Goal: Information Seeking & Learning: Learn about a topic

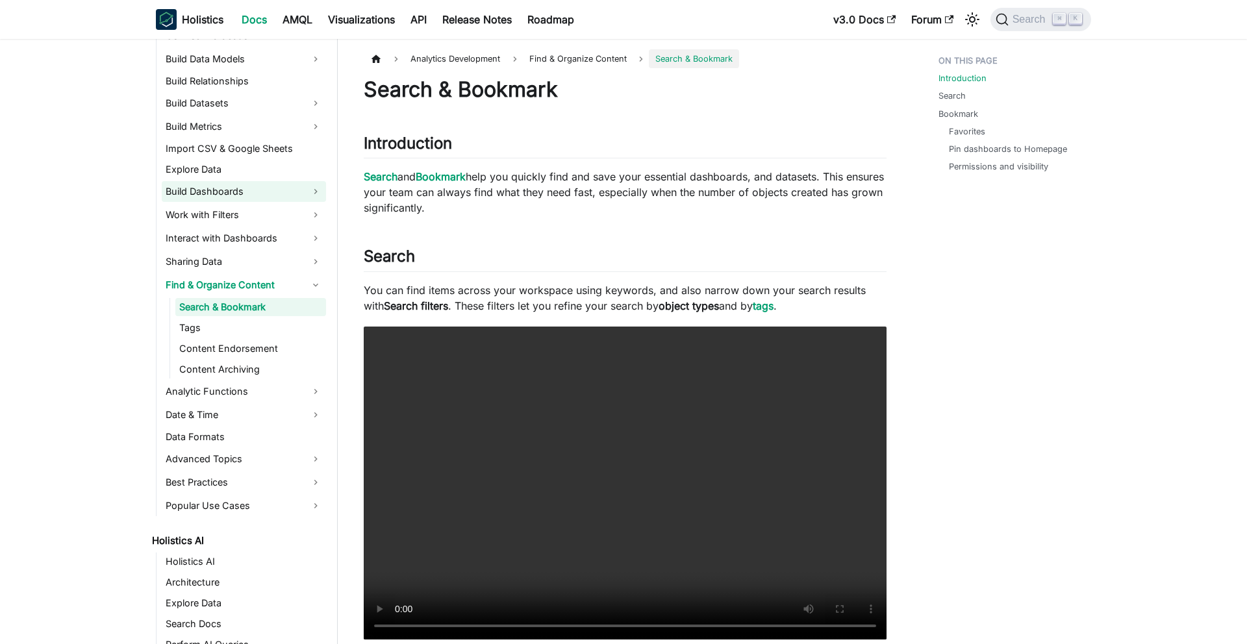
scroll to position [372, 0]
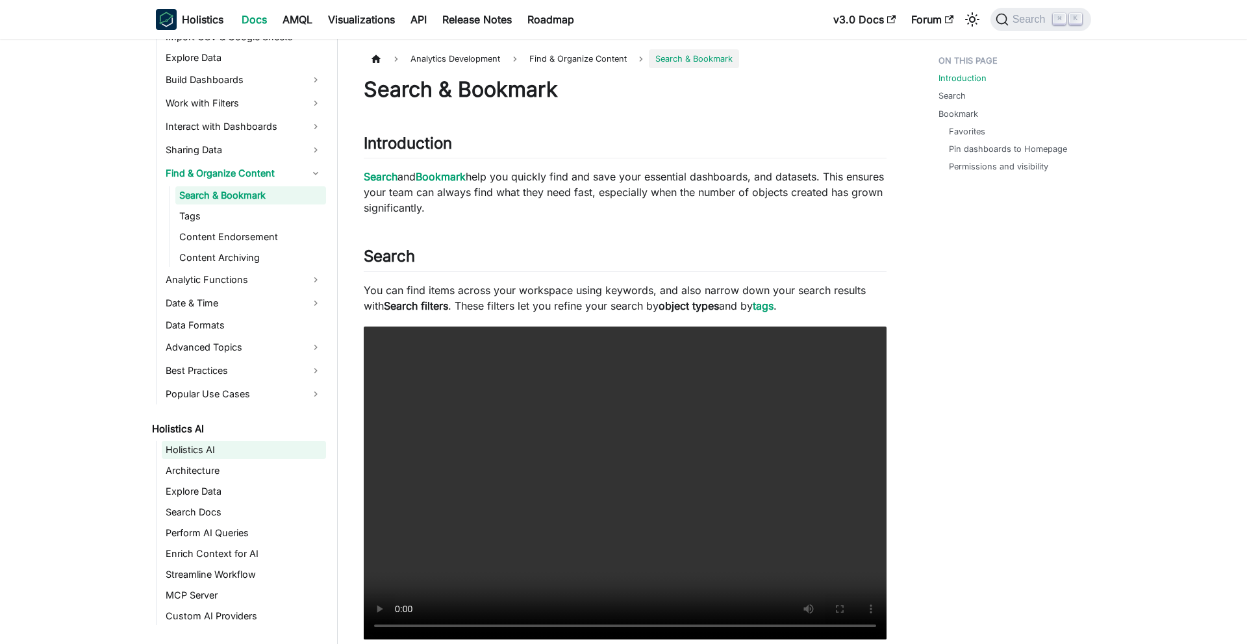
click at [204, 450] on link "Holistics AI" at bounding box center [244, 450] width 164 height 18
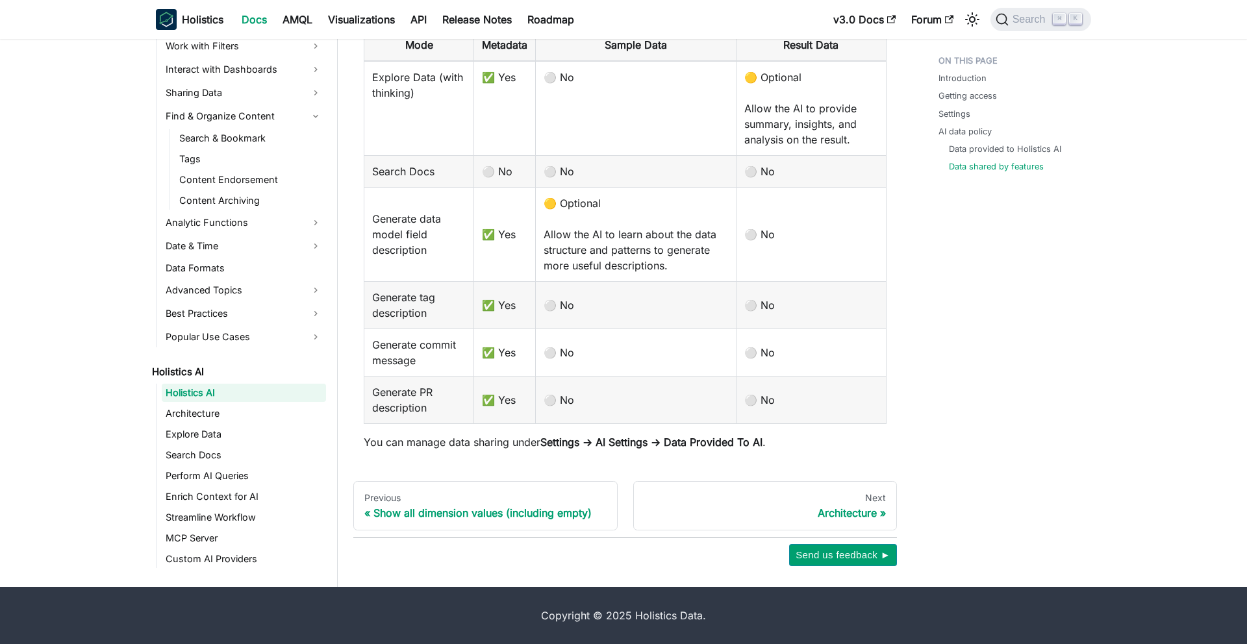
scroll to position [466, 0]
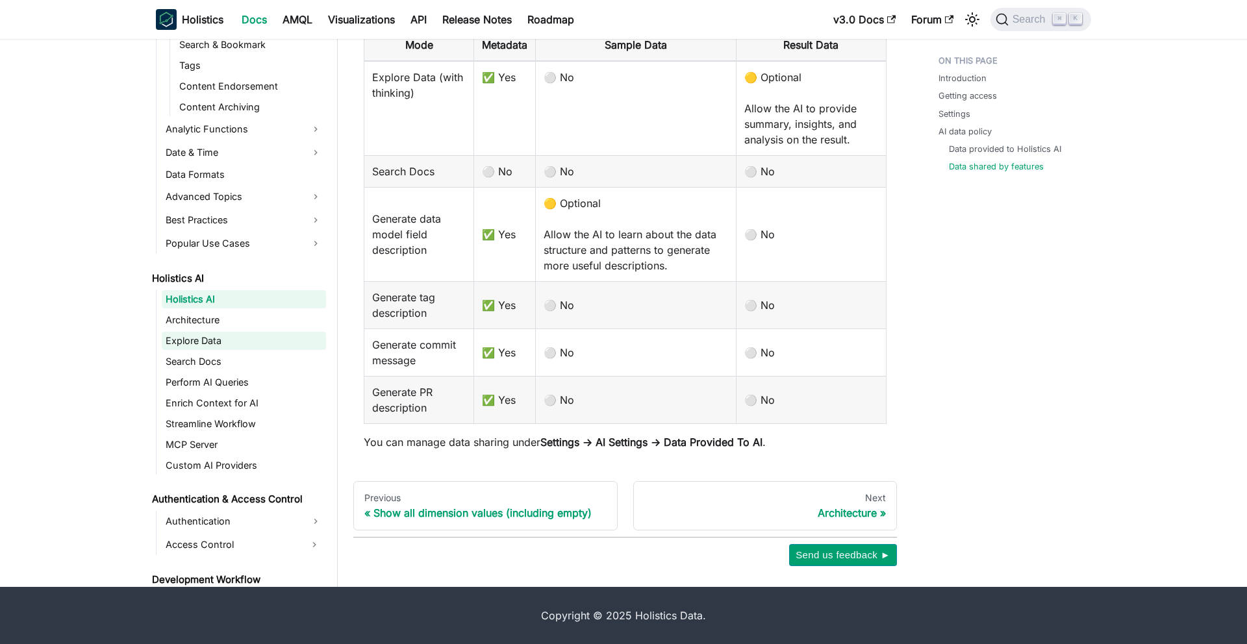
click at [245, 334] on link "Explore Data" at bounding box center [244, 341] width 164 height 18
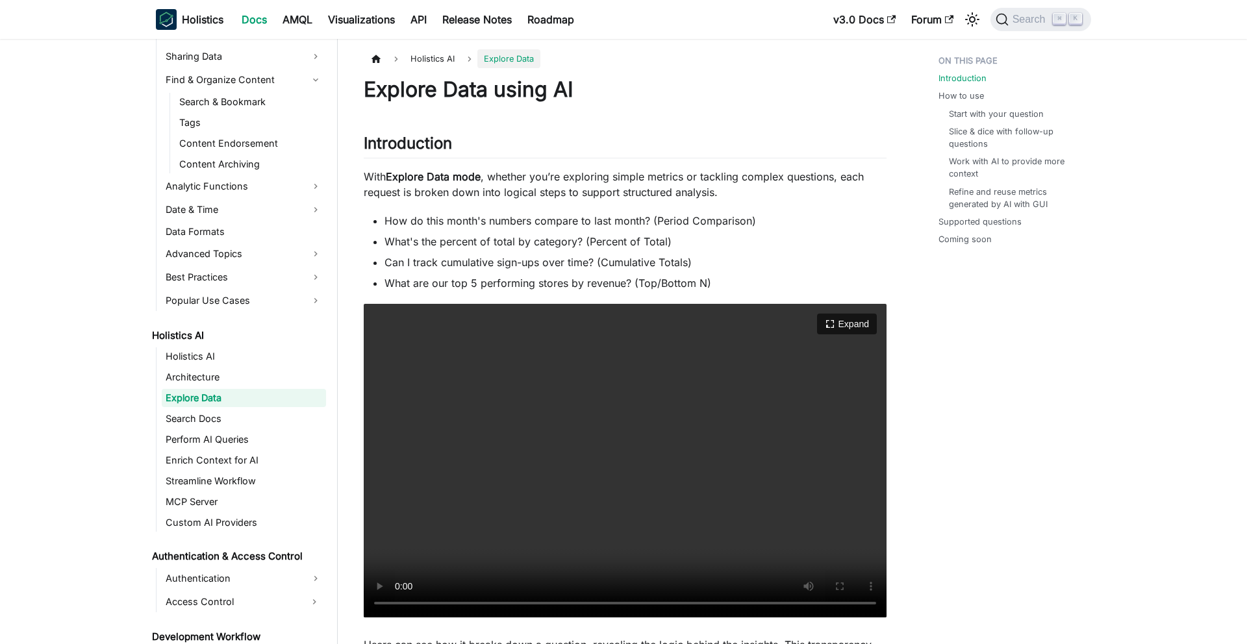
click at [448, 484] on video "Your browser does not support embedding video, but you can download it ." at bounding box center [625, 461] width 523 height 314
click at [244, 438] on link "Perform AI Queries" at bounding box center [244, 440] width 164 height 18
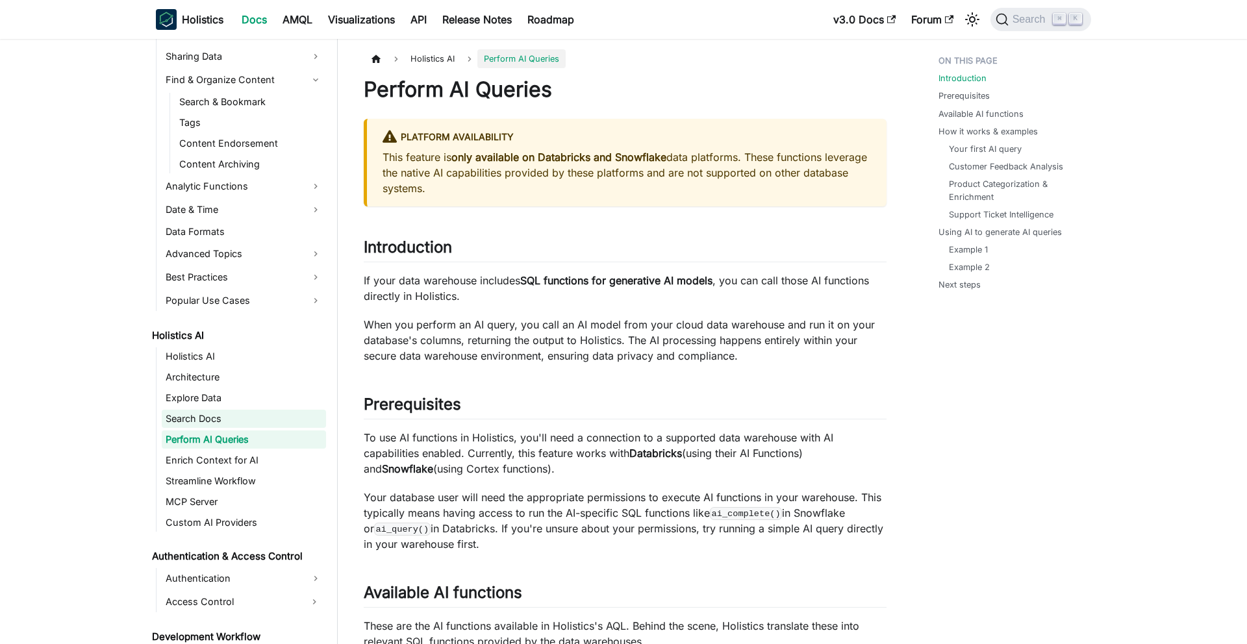
click at [236, 416] on link "Search Docs" at bounding box center [244, 419] width 164 height 18
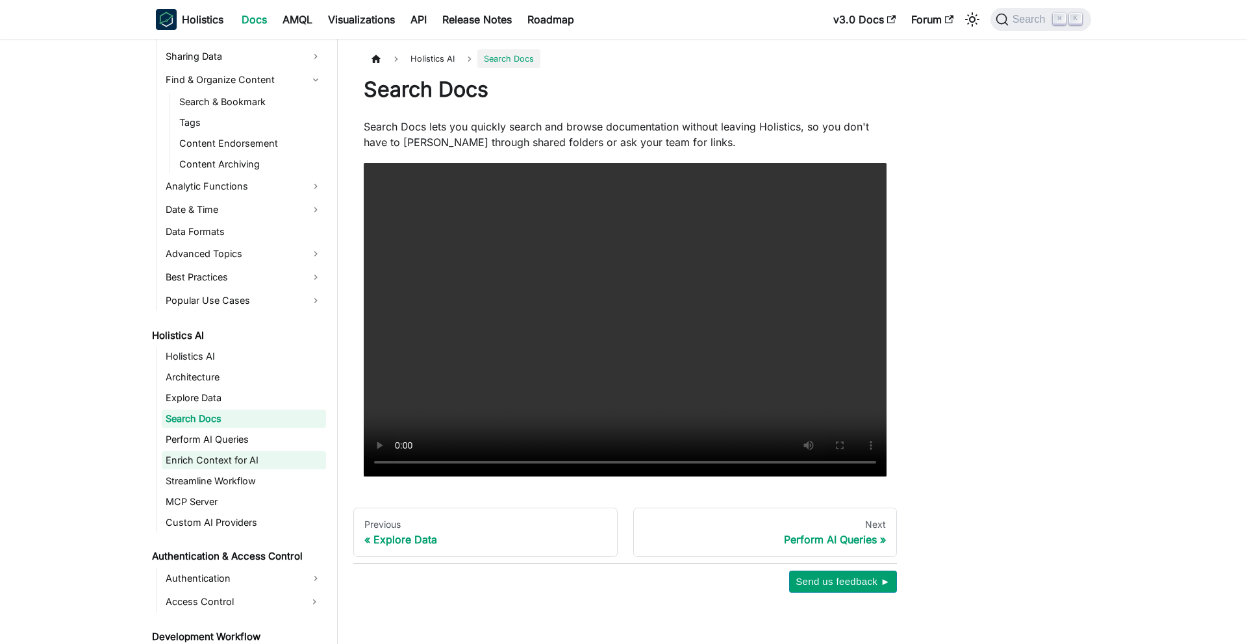
click at [266, 463] on link "Enrich Context for AI" at bounding box center [244, 461] width 164 height 18
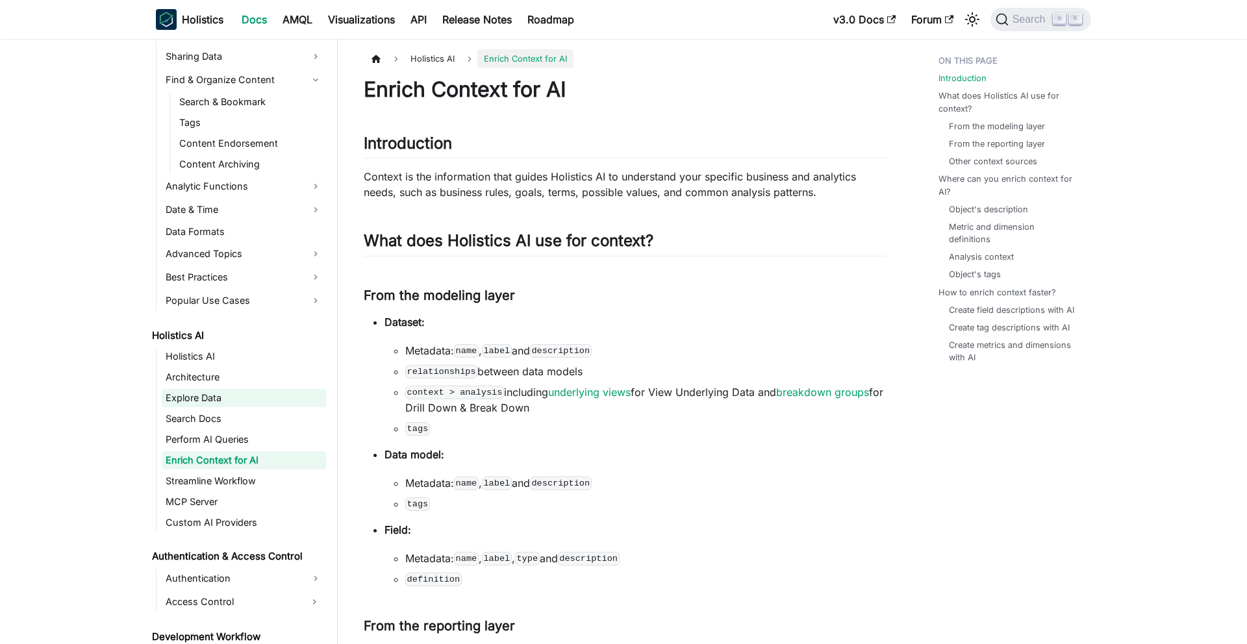
click at [233, 392] on link "Explore Data" at bounding box center [244, 398] width 164 height 18
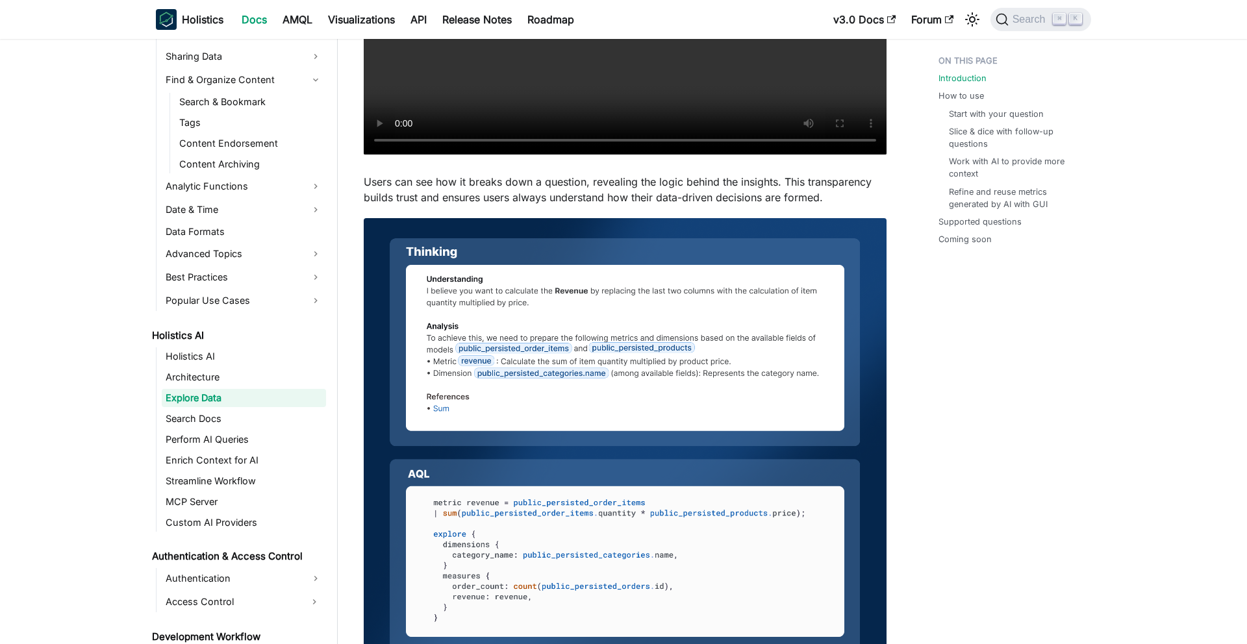
scroll to position [465, 0]
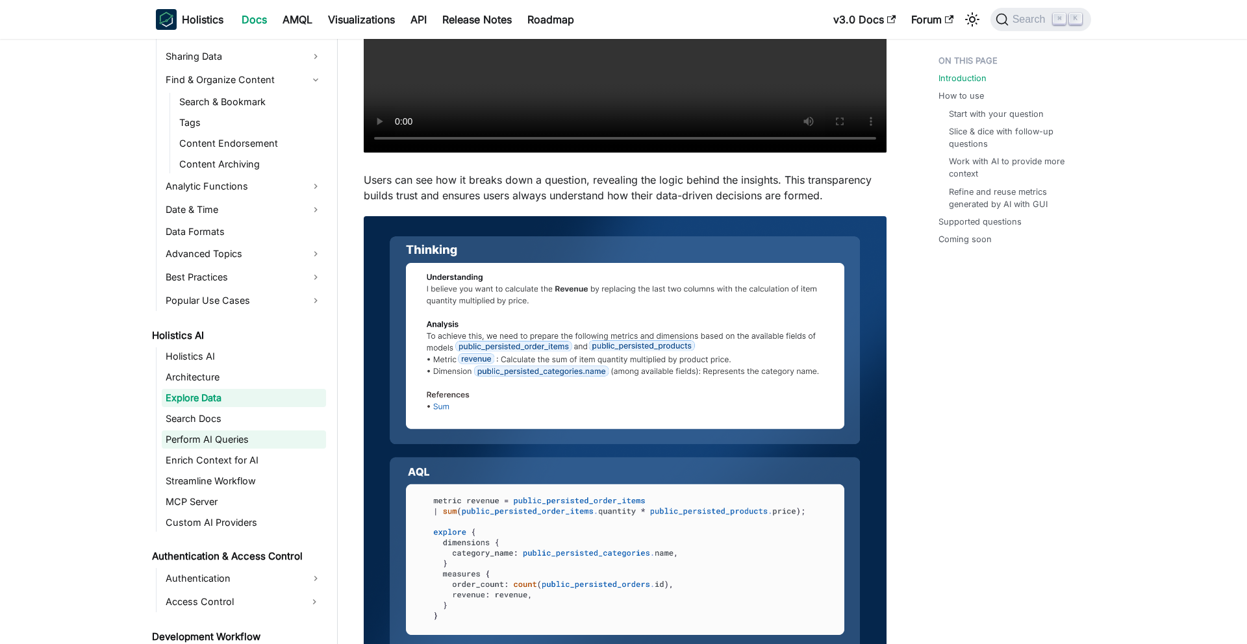
click at [256, 442] on link "Perform AI Queries" at bounding box center [244, 440] width 164 height 18
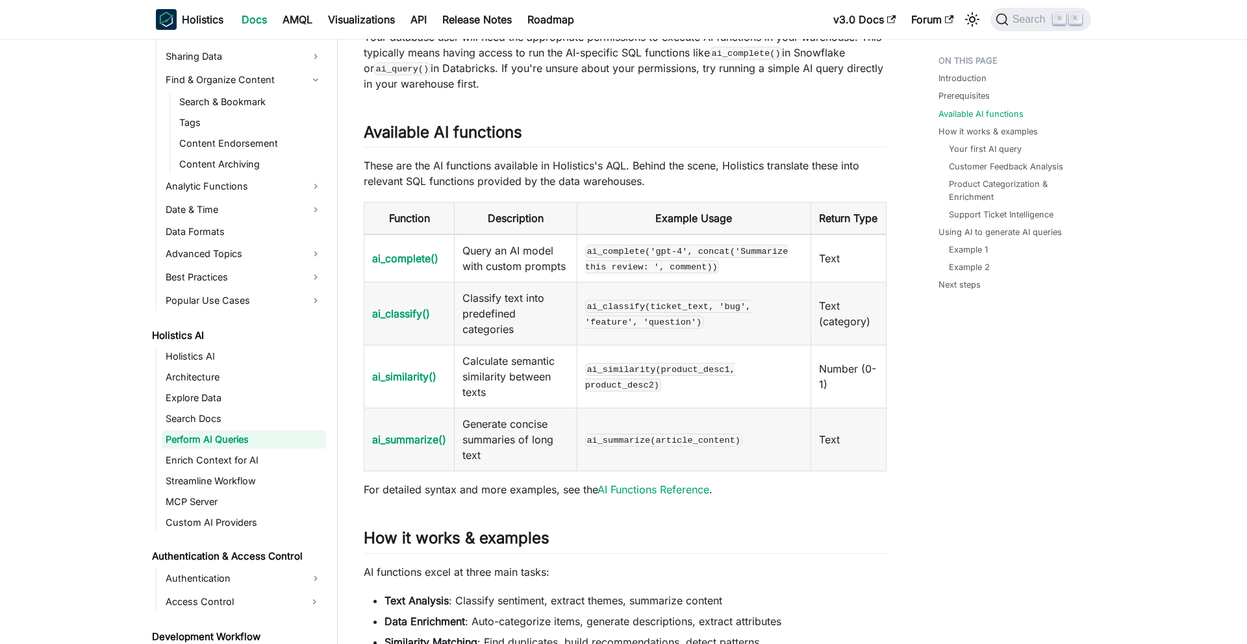
scroll to position [462, 0]
click at [206, 461] on link "Enrich Context for AI" at bounding box center [244, 461] width 164 height 18
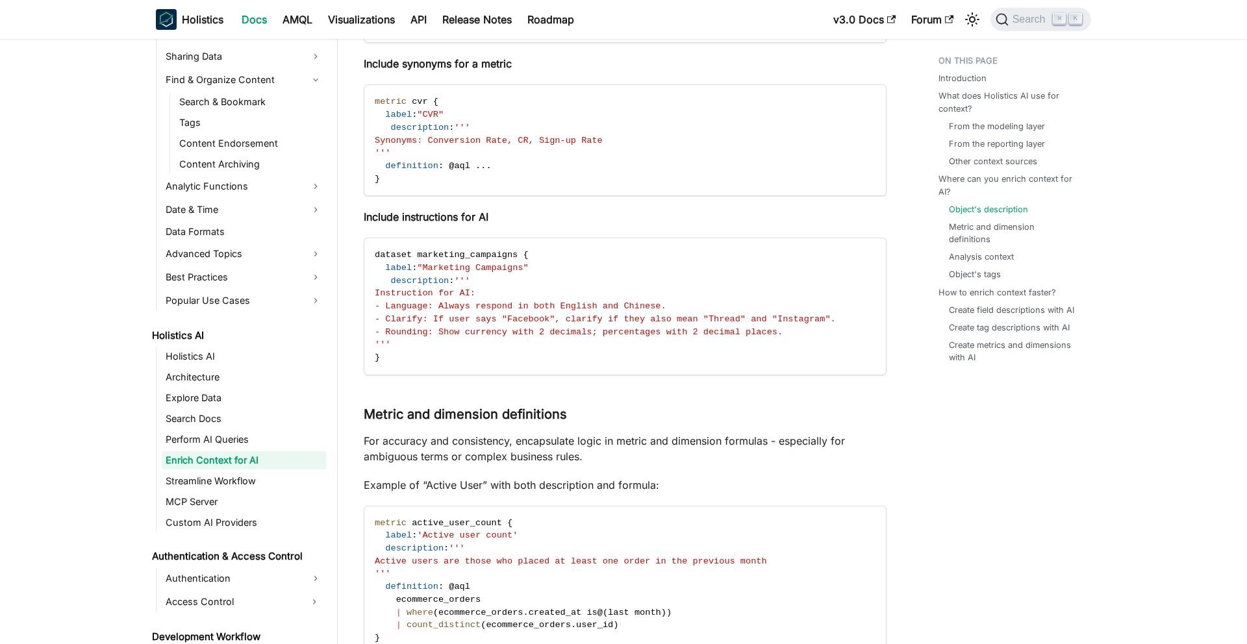
scroll to position [1349, 0]
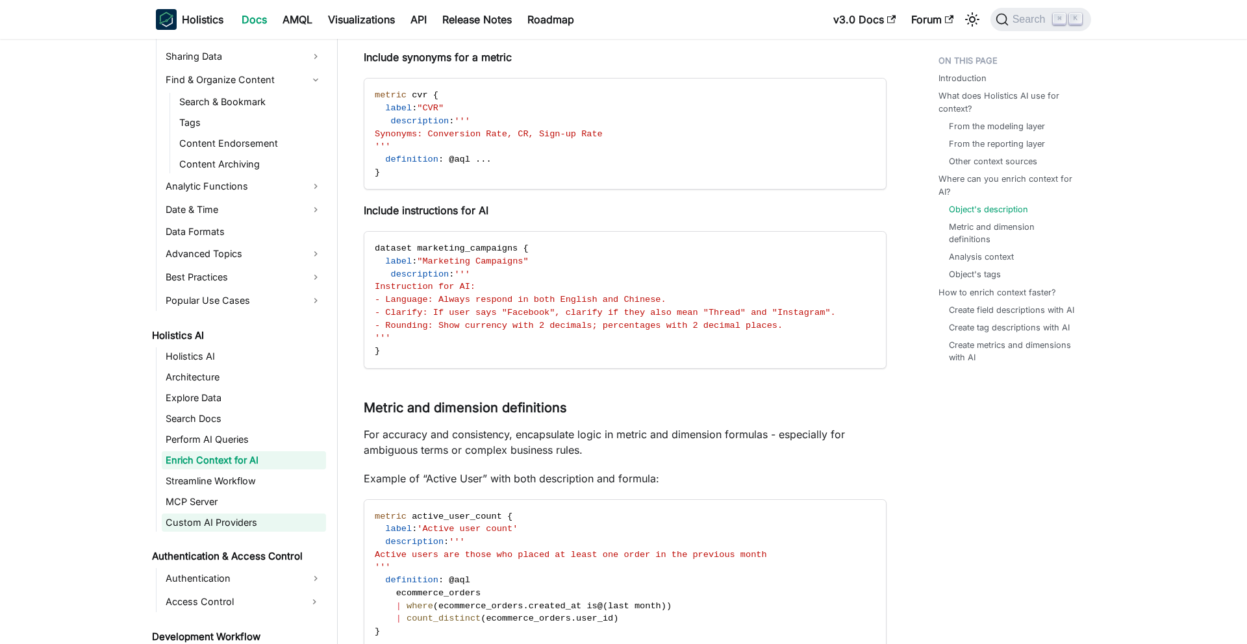
click at [271, 514] on link "Custom AI Providers" at bounding box center [244, 523] width 164 height 18
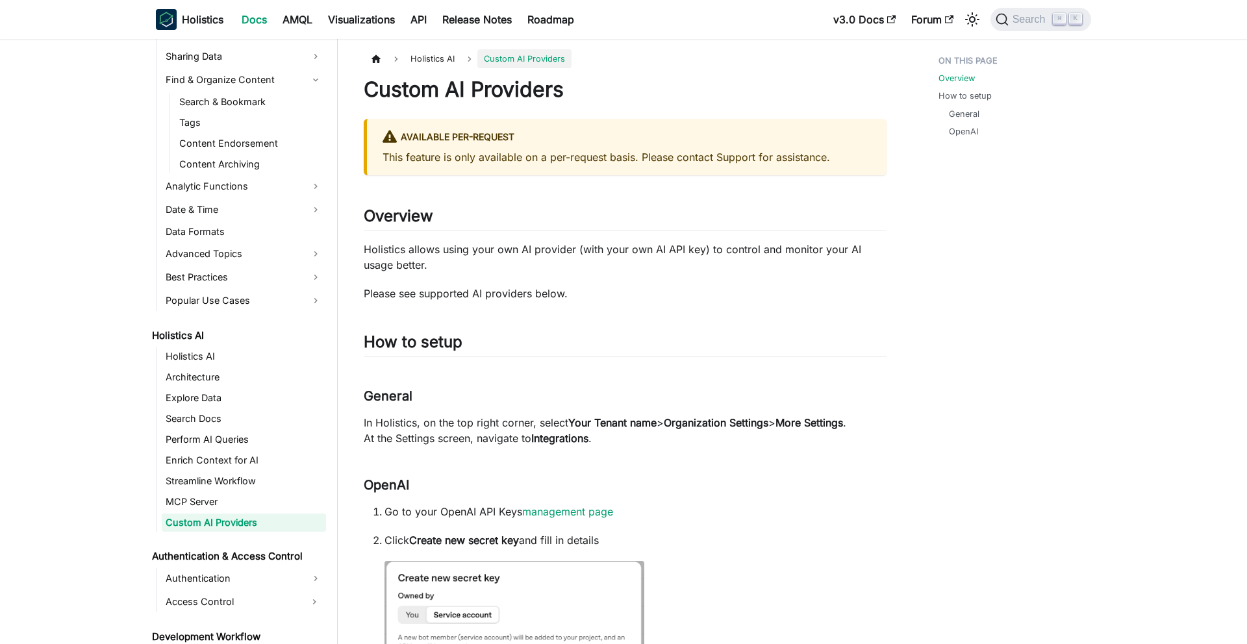
scroll to position [474, 0]
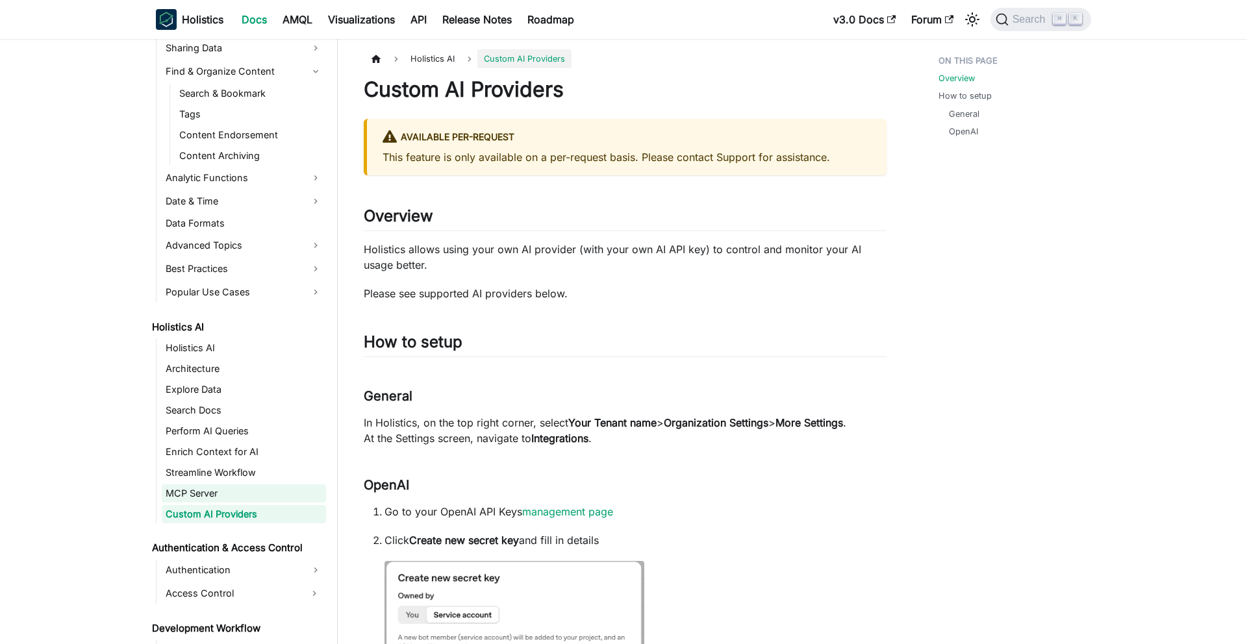
click at [261, 495] on link "MCP Server" at bounding box center [244, 494] width 164 height 18
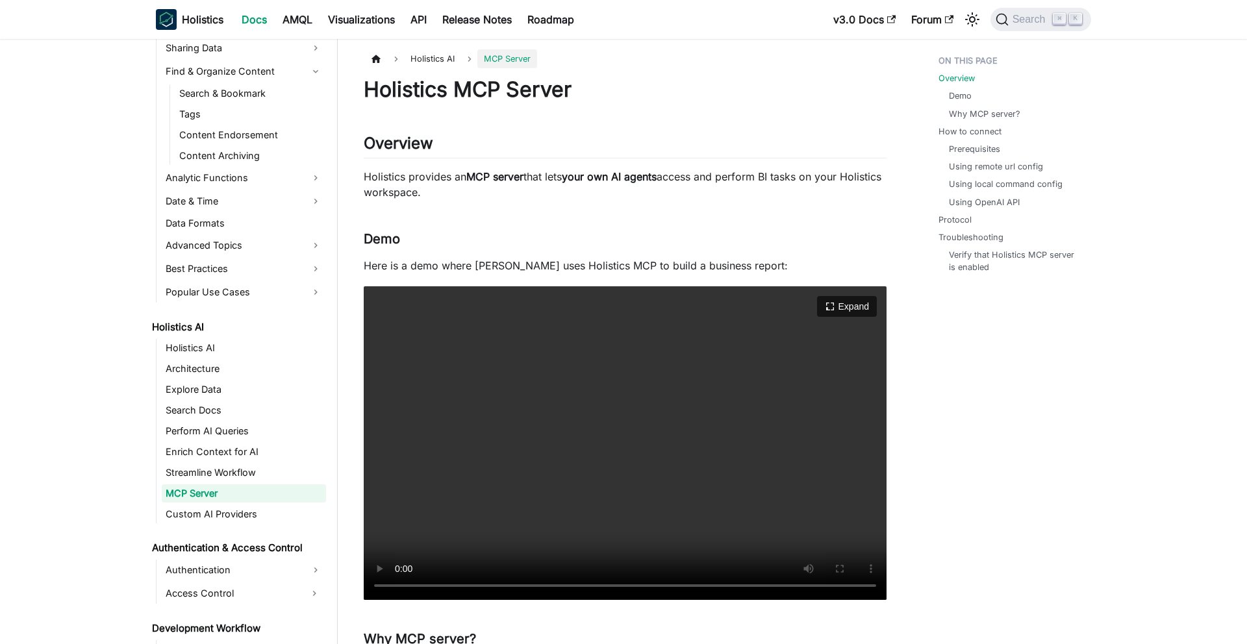
click at [675, 453] on video "Your browser does not support embedding video, but you can download it ." at bounding box center [625, 444] width 523 height 314
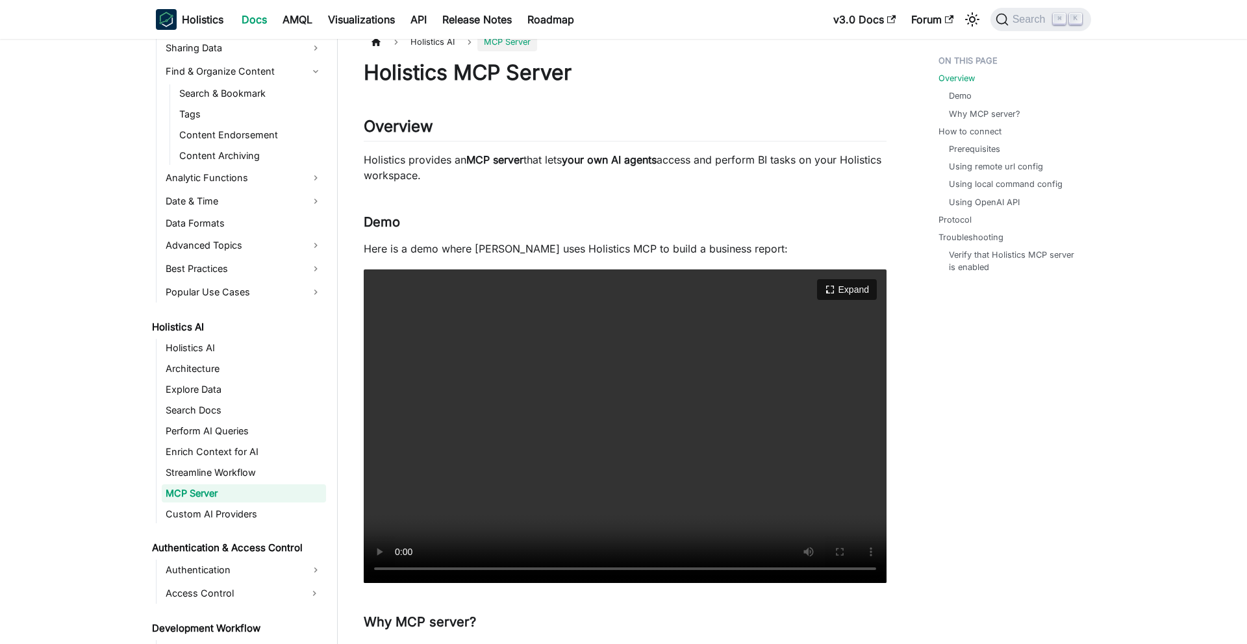
scroll to position [13, 0]
